Goal: Transaction & Acquisition: Download file/media

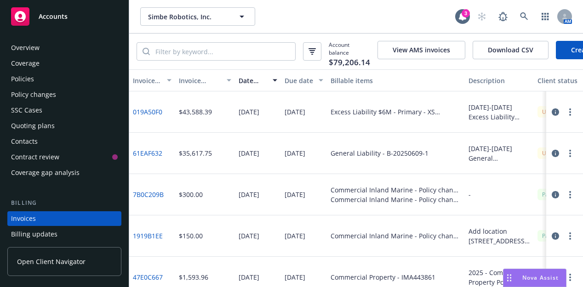
scroll to position [46, 0]
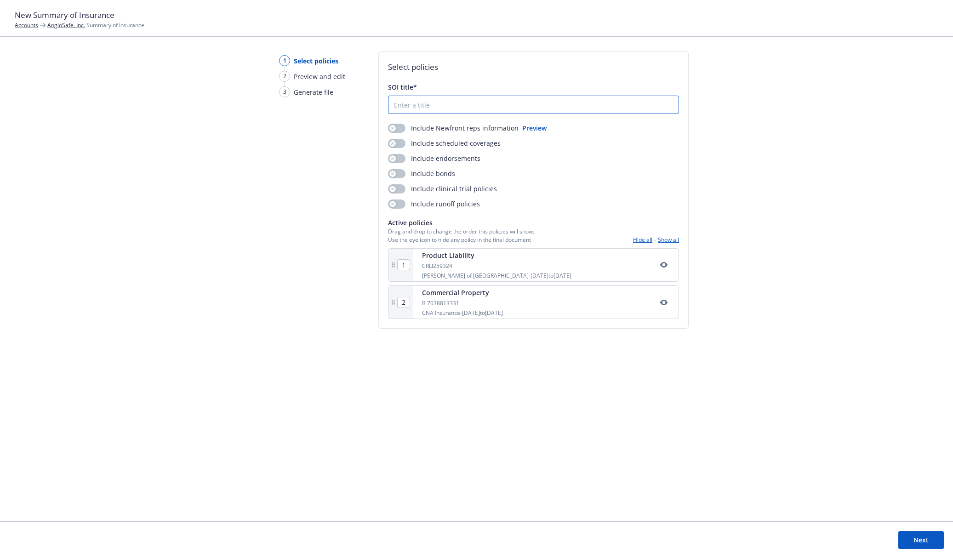
click at [418, 105] on input "SOI title*" at bounding box center [534, 104] width 290 height 17
type input "AngioSafe, Inc"
click at [402, 142] on button "button" at bounding box center [396, 143] width 17 height 9
click at [667, 238] on button "Show all" at bounding box center [668, 240] width 21 height 8
click at [665, 241] on button "Show all" at bounding box center [668, 240] width 21 height 8
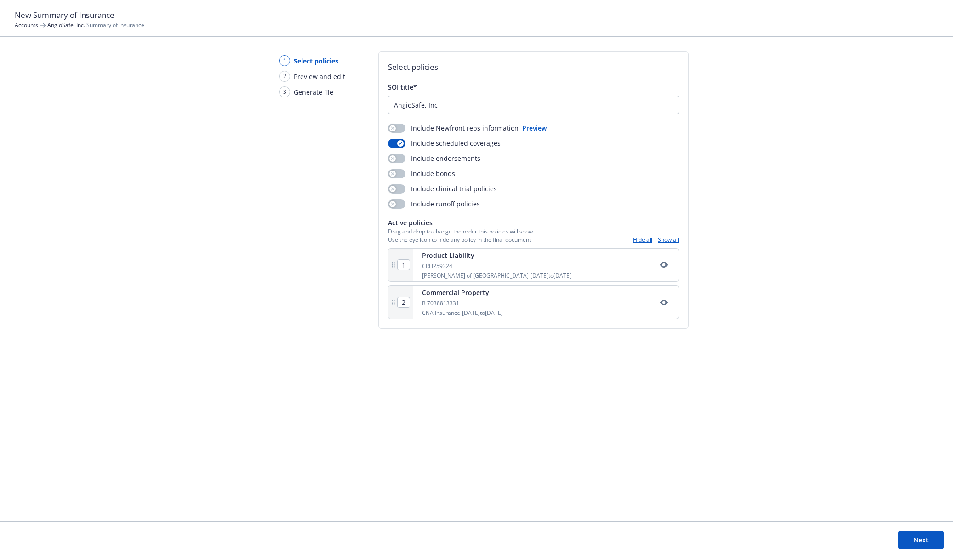
click at [412, 325] on div "Select policies SOI title* AngioSafe, Inc Include Newfront reps information Pre…" at bounding box center [533, 190] width 310 height 277
click at [900, 535] on button "Next" at bounding box center [922, 540] width 46 height 18
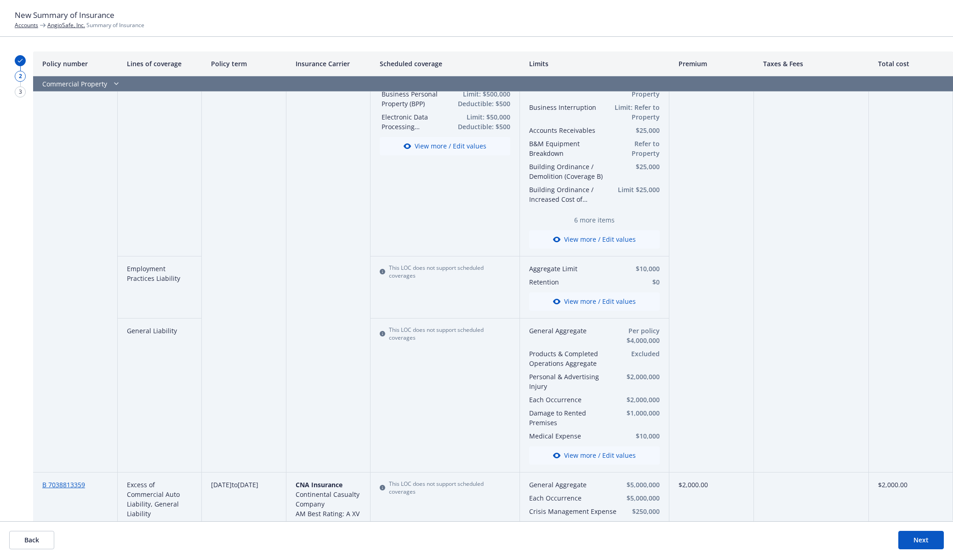
scroll to position [228, 0]
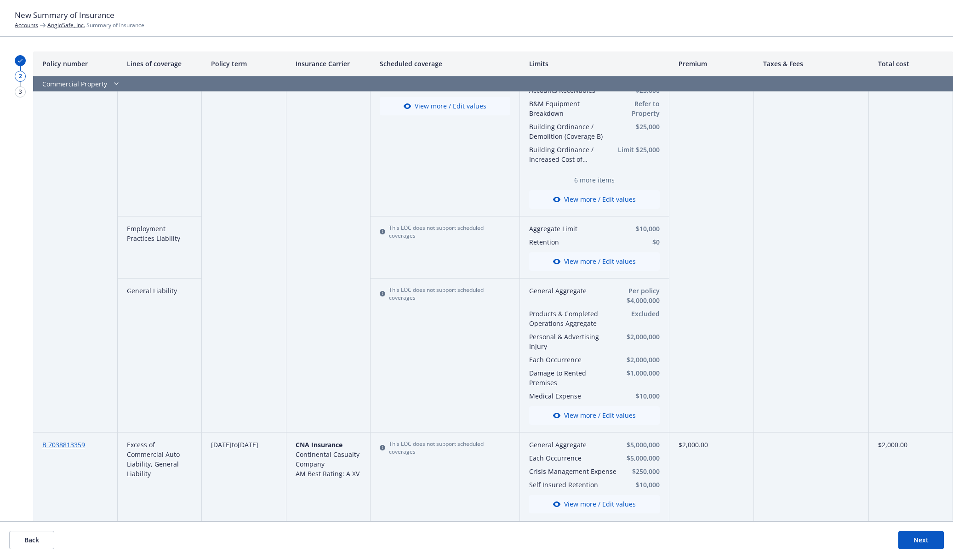
click at [924, 546] on button "Next" at bounding box center [922, 540] width 46 height 18
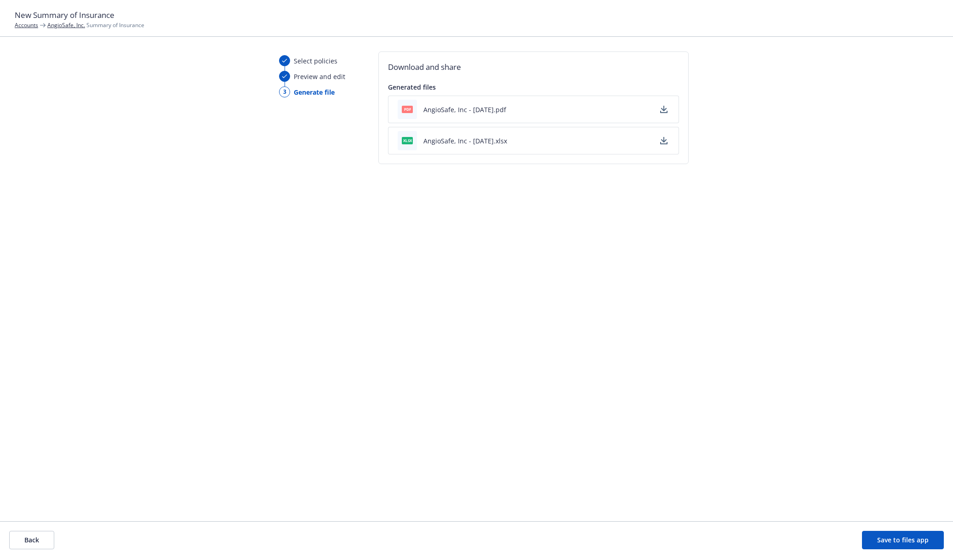
click at [666, 107] on icon "button" at bounding box center [663, 109] width 7 height 7
click at [44, 540] on button "Back" at bounding box center [31, 540] width 45 height 18
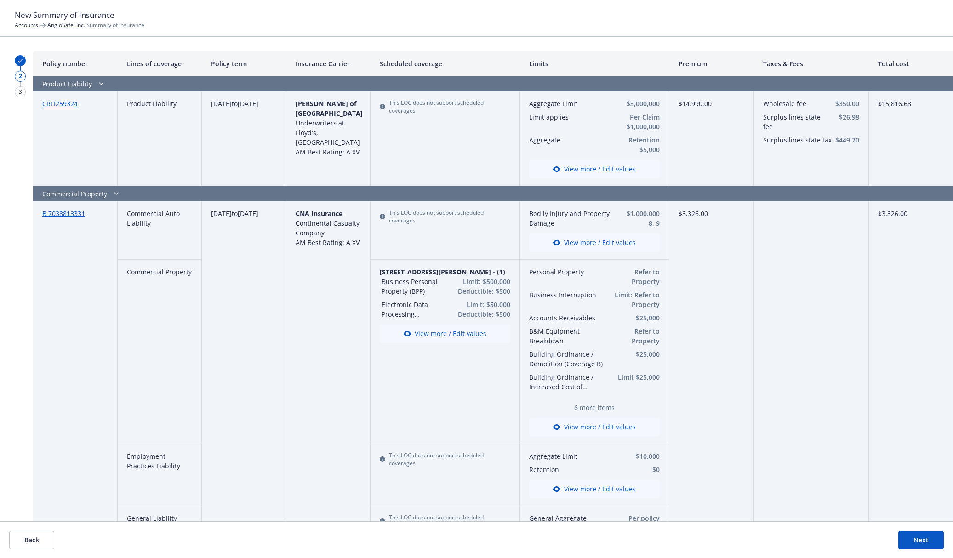
click at [430, 332] on button "View more / Edit values" at bounding box center [445, 334] width 131 height 18
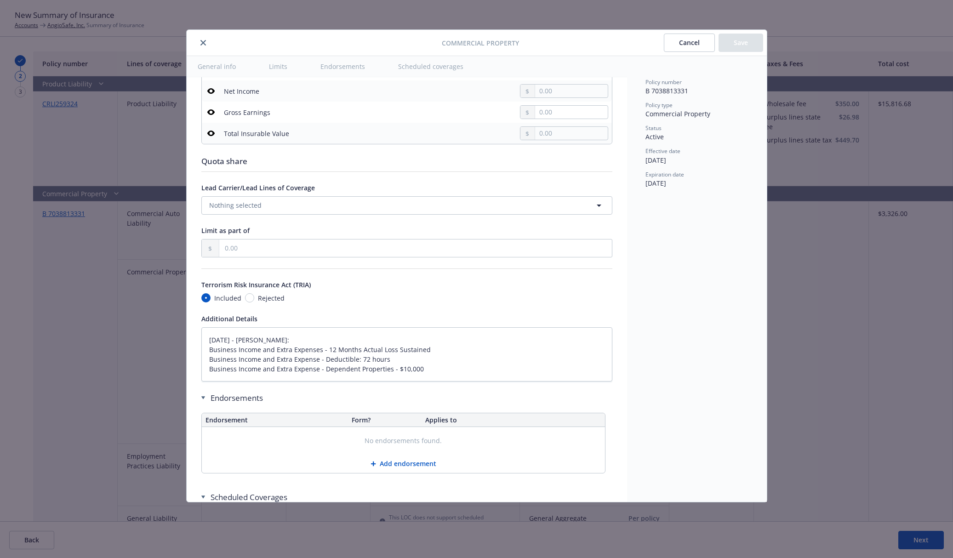
scroll to position [2605, 0]
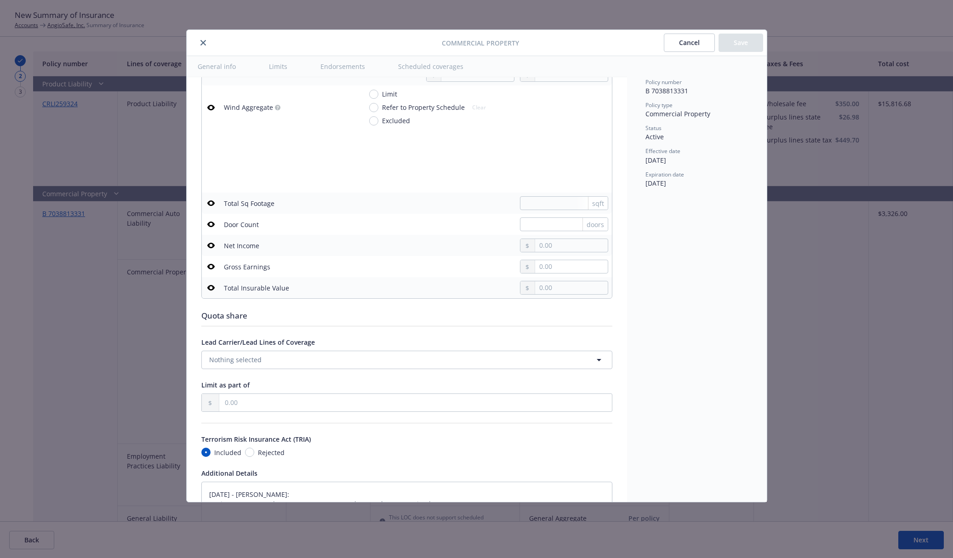
type textarea "x"
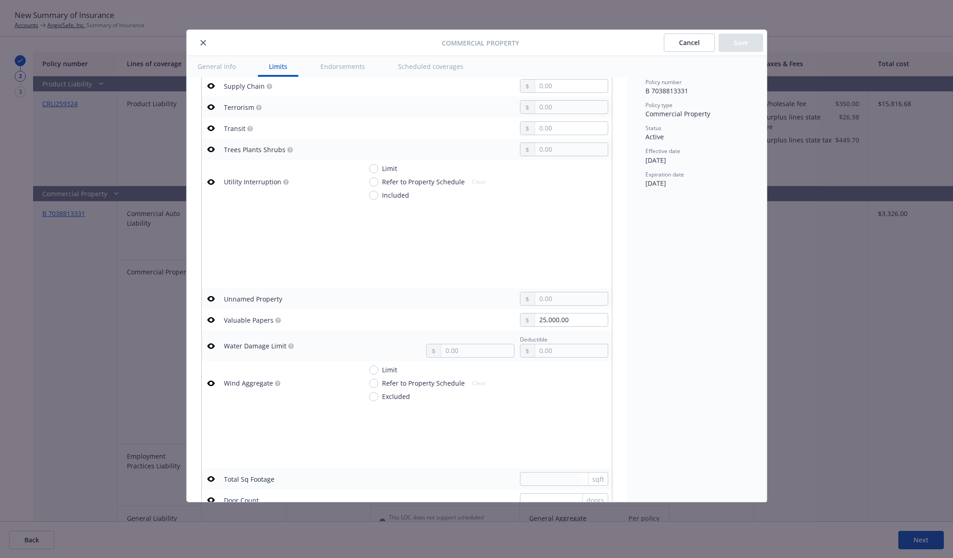
click at [201, 45] on icon "close" at bounding box center [204, 43] width 6 height 6
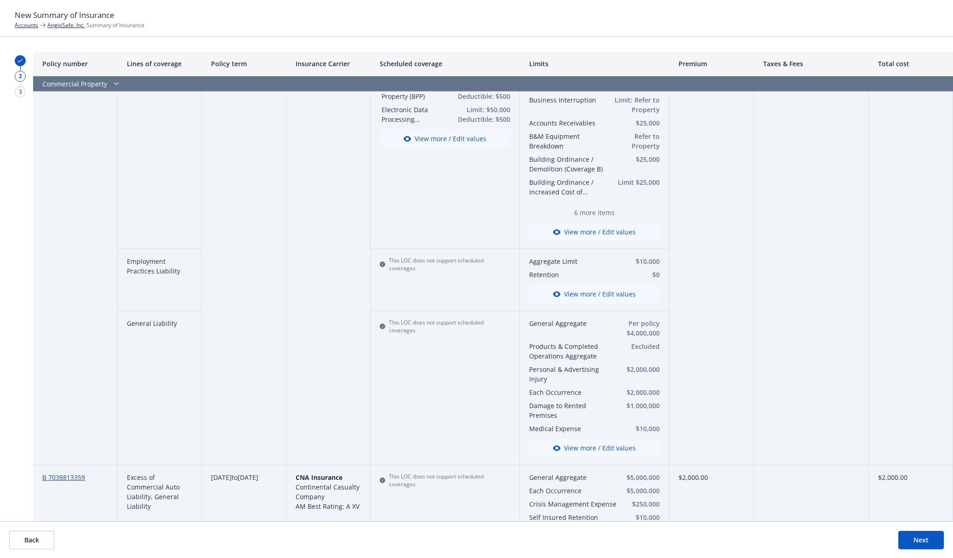
scroll to position [228, 0]
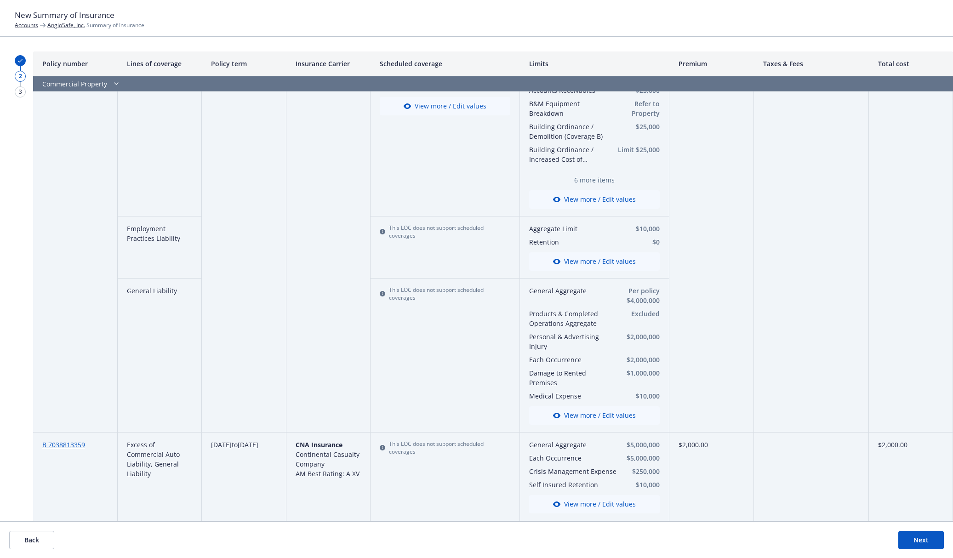
click at [716, 539] on footer "Back Next" at bounding box center [476, 539] width 953 height 37
click at [66, 25] on link "AngioSafe, Inc." at bounding box center [66, 25] width 38 height 8
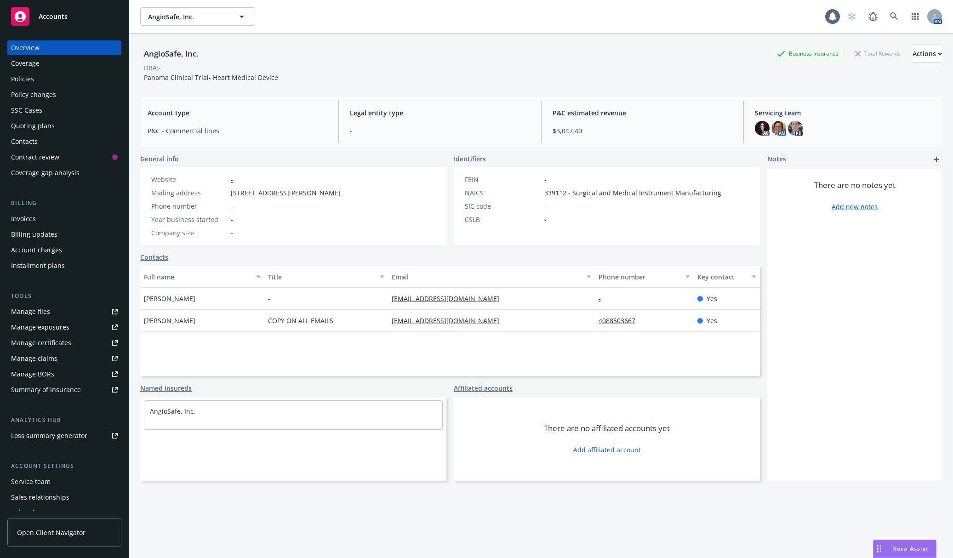
click at [101, 80] on div "Policies" at bounding box center [64, 79] width 107 height 15
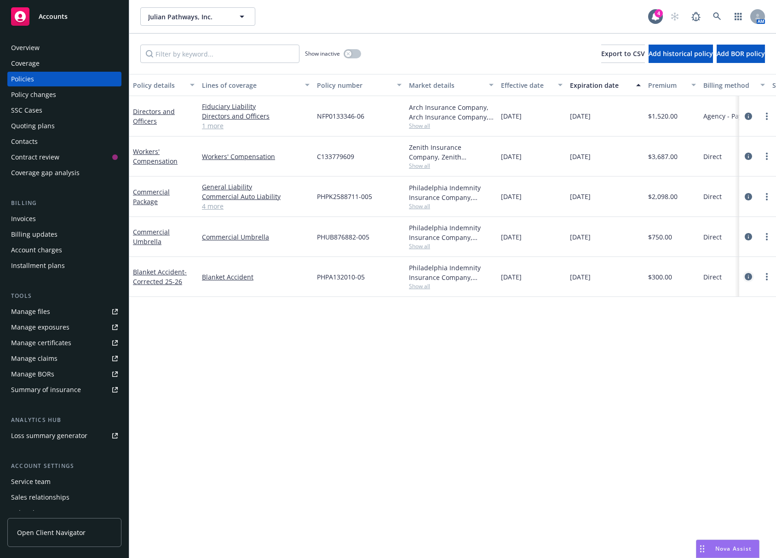
click at [747, 274] on icon "circleInformation" at bounding box center [748, 276] width 7 height 7
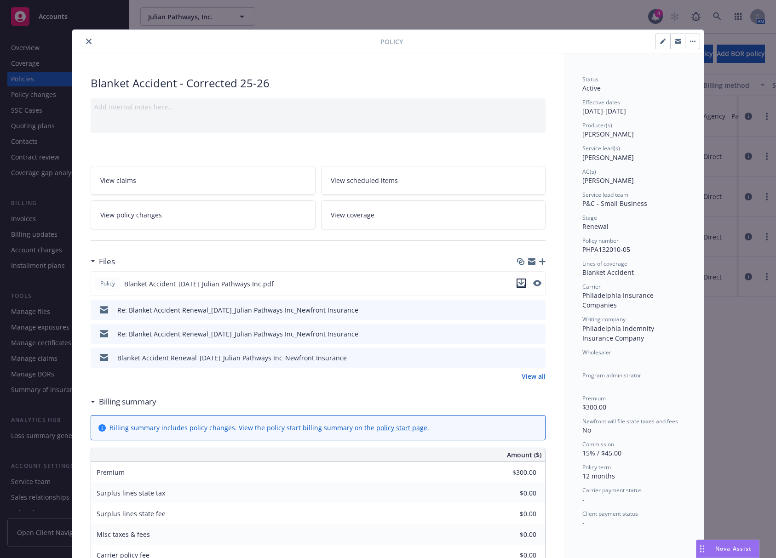
click at [521, 282] on icon "download file" at bounding box center [520, 283] width 7 height 7
click at [87, 43] on icon "close" at bounding box center [89, 42] width 6 height 6
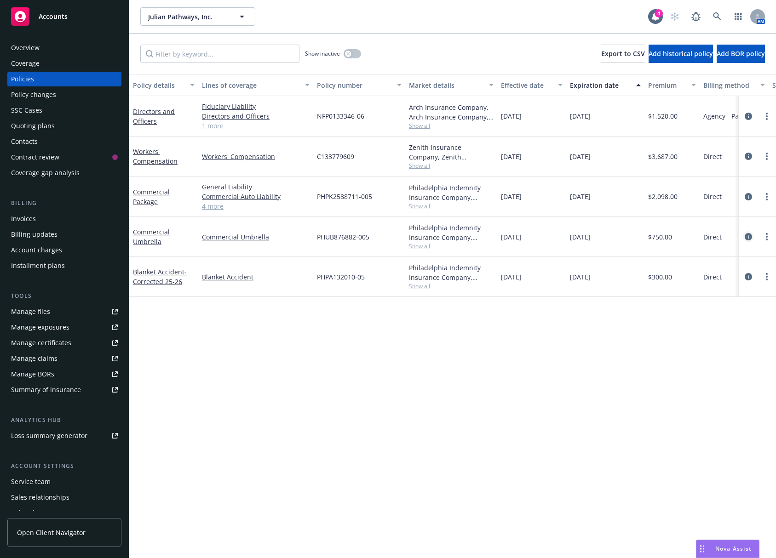
click at [748, 237] on icon "circleInformation" at bounding box center [748, 236] width 7 height 7
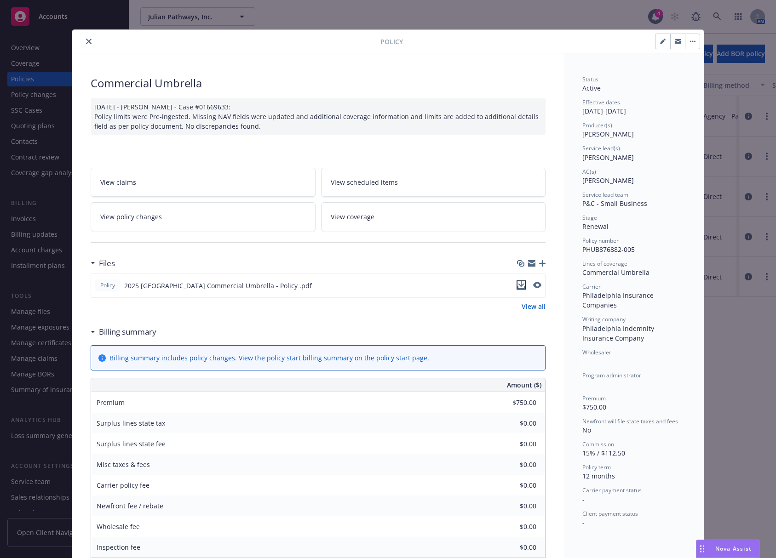
click at [519, 283] on icon "download file" at bounding box center [520, 284] width 7 height 7
click at [722, 322] on div "Policy Commercial Umbrella 06/30/2025 - Srilakshmi Netela - Case #01669633: Pol…" at bounding box center [388, 279] width 776 height 558
click at [85, 38] on button "close" at bounding box center [88, 41] width 11 height 11
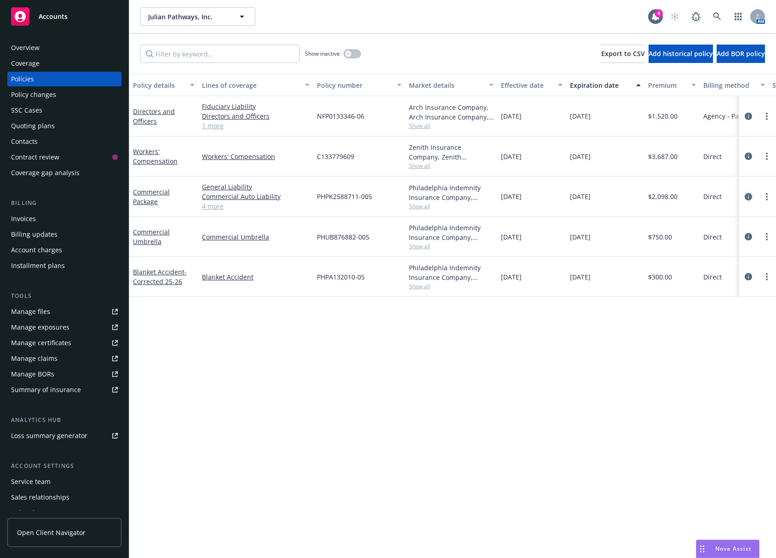
click at [750, 195] on icon "circleInformation" at bounding box center [748, 196] width 7 height 7
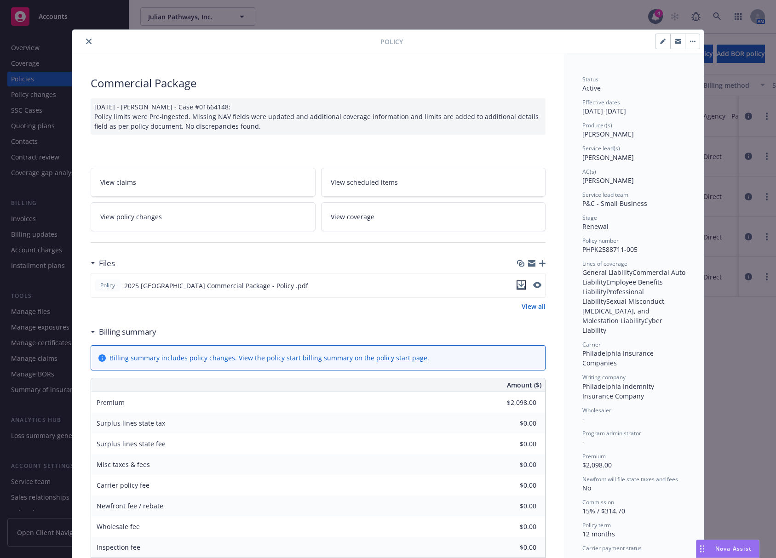
click at [520, 285] on icon "download file" at bounding box center [520, 284] width 7 height 7
click at [742, 335] on div "Policy Commercial Package 06/30/2025 - Srilakshmi Netela - Case #01664148: Poli…" at bounding box center [388, 279] width 776 height 558
click at [86, 46] on button "close" at bounding box center [88, 41] width 11 height 11
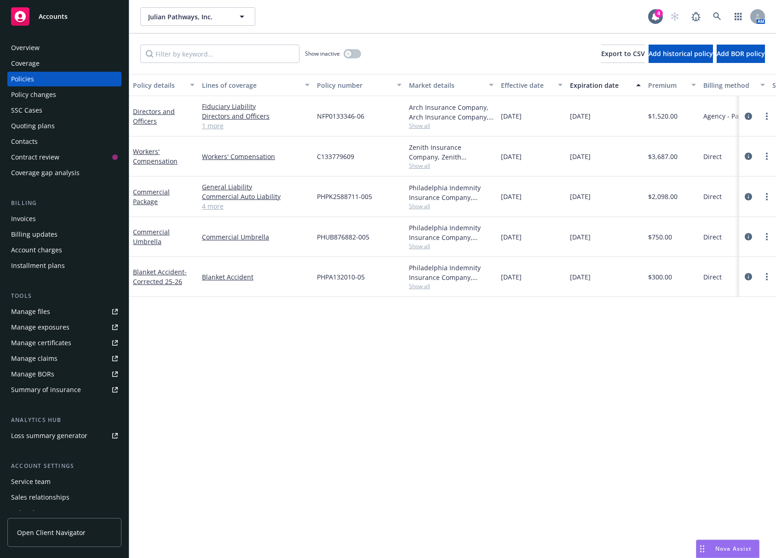
click at [47, 144] on div "Contacts" at bounding box center [64, 141] width 107 height 15
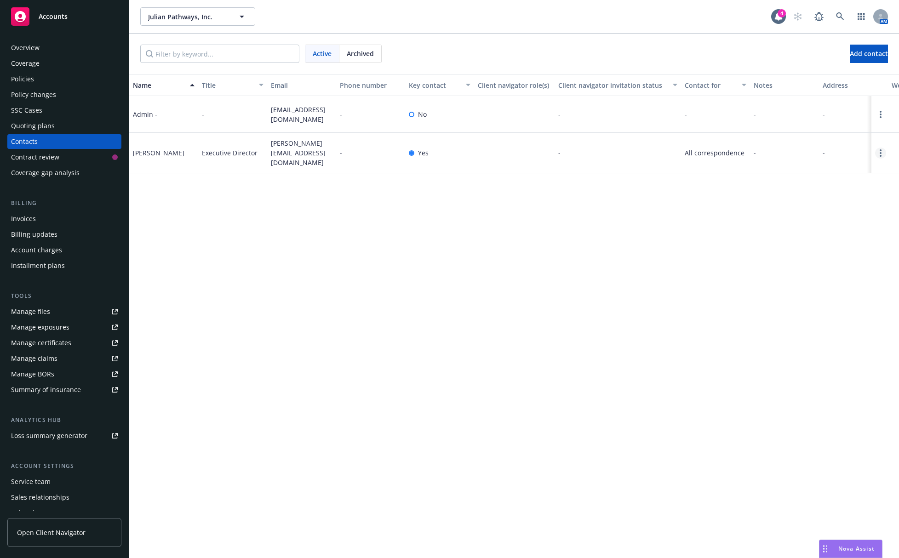
click at [775, 150] on link "Open options" at bounding box center [880, 153] width 11 height 11
click at [775, 151] on link "Open options" at bounding box center [880, 153] width 11 height 11
click at [775, 121] on link "Invite to client navigator" at bounding box center [822, 118] width 104 height 18
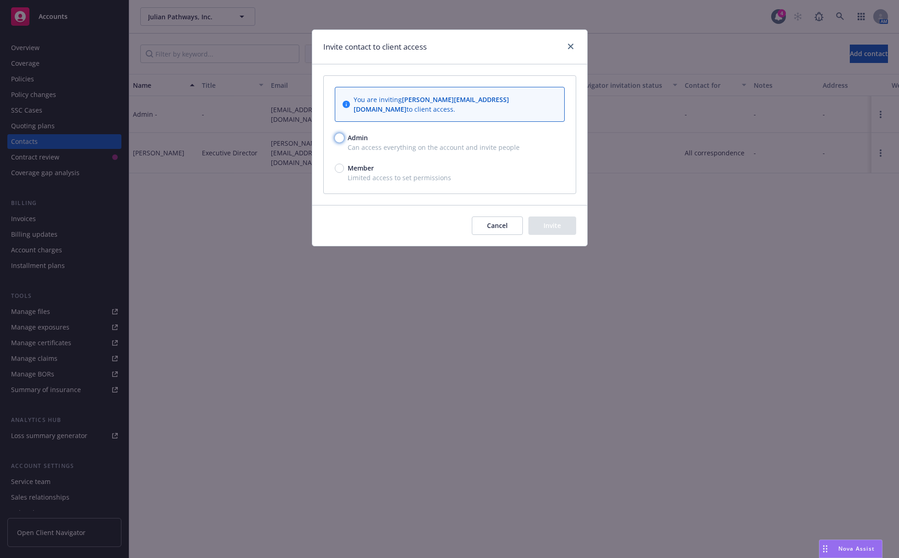
click at [342, 133] on input "Admin" at bounding box center [339, 137] width 9 height 9
radio input "true"
click at [551, 217] on button "Invite" at bounding box center [552, 226] width 48 height 18
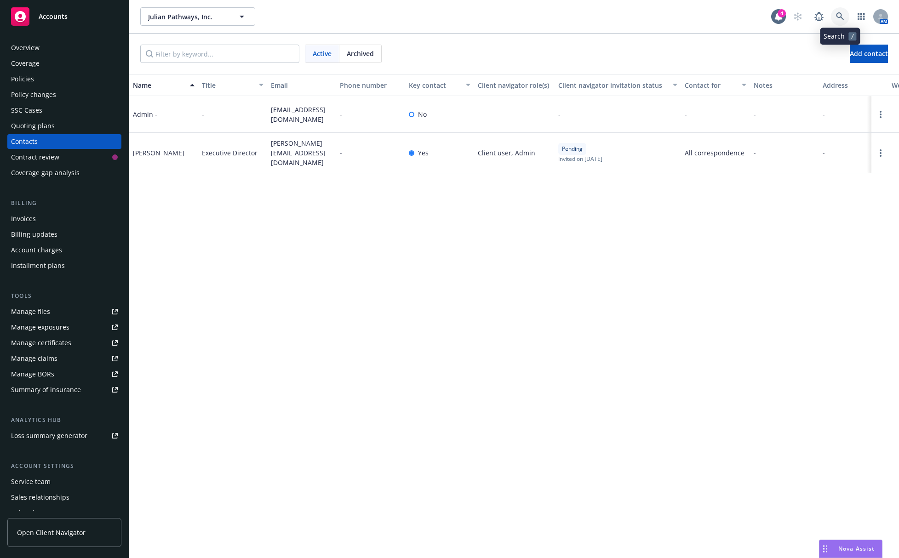
click at [775, 12] on icon at bounding box center [840, 16] width 8 height 8
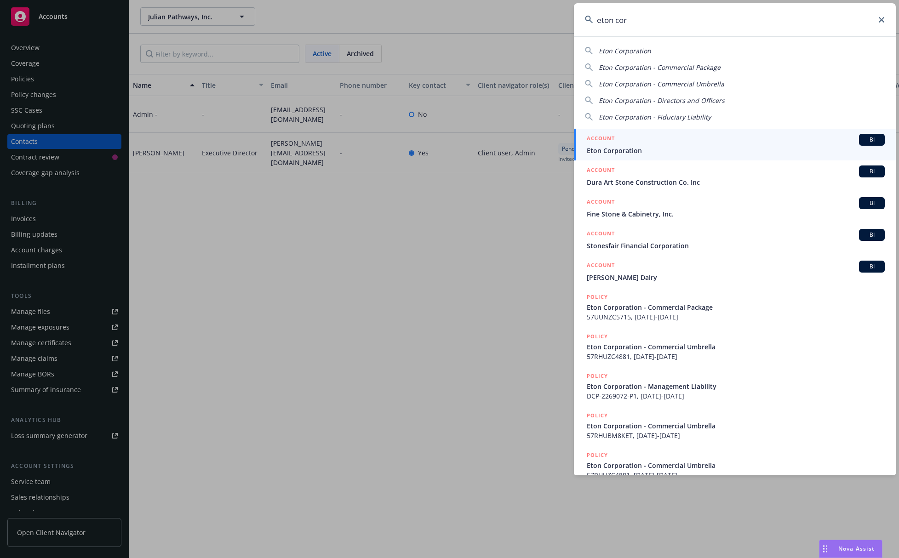
type input "eton cor"
click at [713, 141] on div "ACCOUNT BI" at bounding box center [736, 140] width 298 height 12
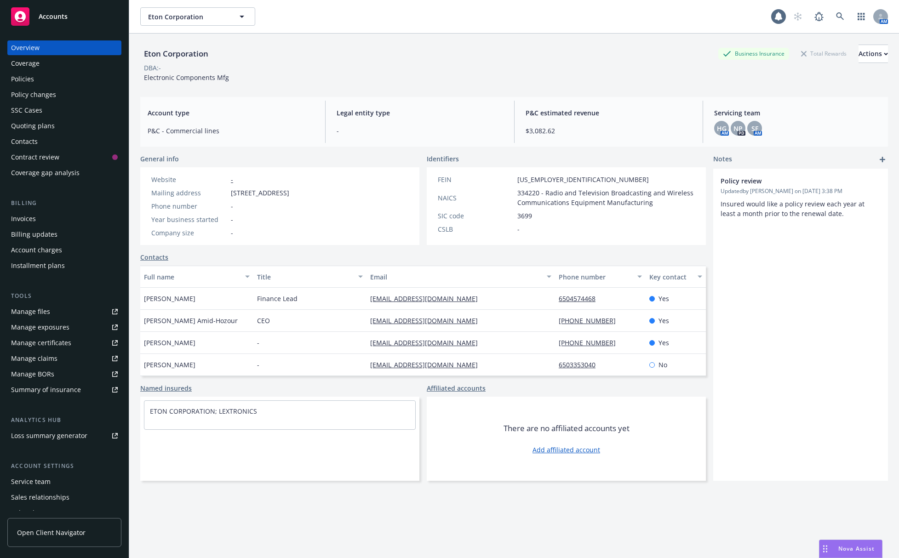
click at [72, 215] on div "Invoices" at bounding box center [64, 219] width 107 height 15
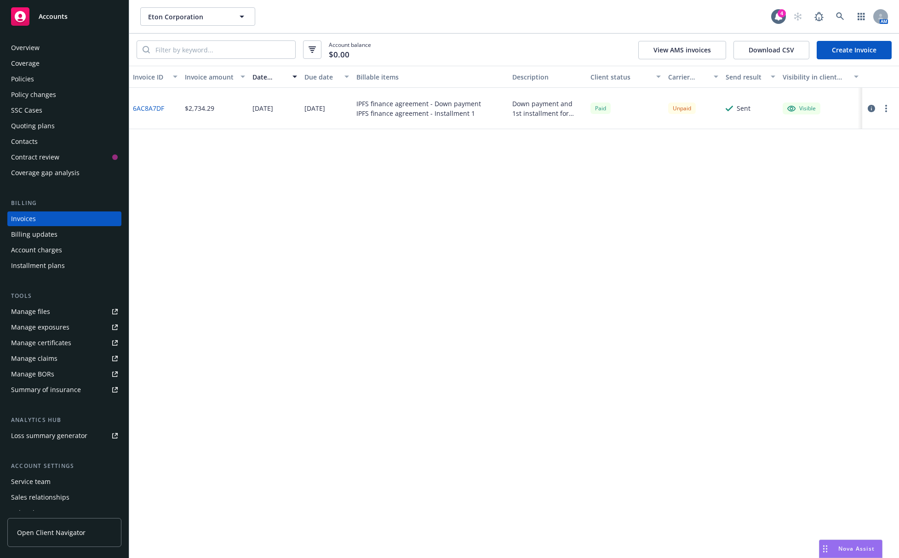
click at [156, 108] on link "6AC8A7DF" at bounding box center [148, 108] width 31 height 10
